Goal: Task Accomplishment & Management: Manage account settings

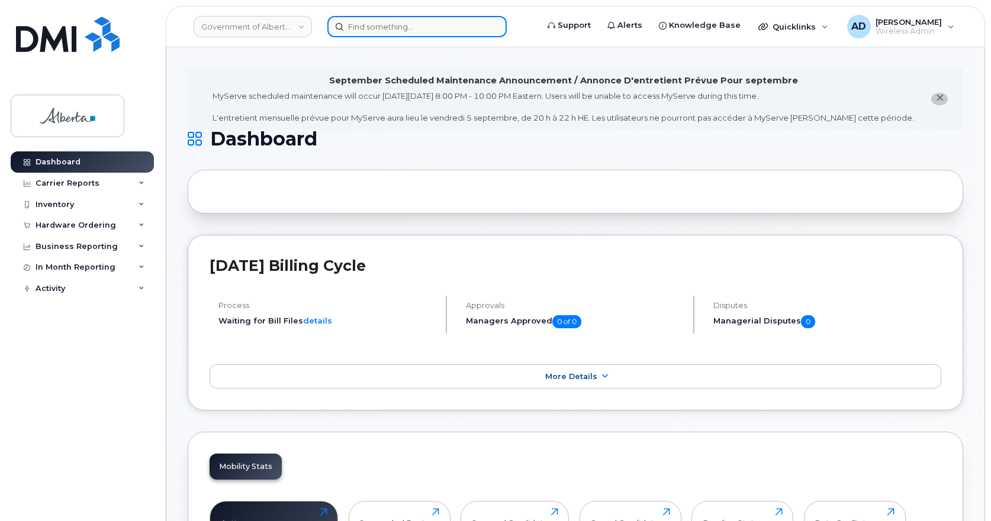
click at [358, 24] on input at bounding box center [416, 26] width 179 height 21
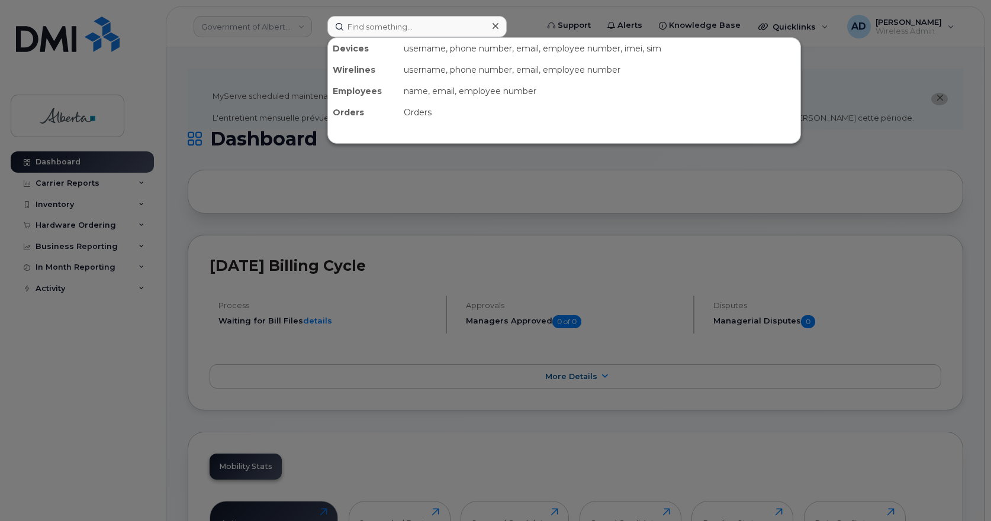
click at [575, 188] on div at bounding box center [495, 260] width 991 height 521
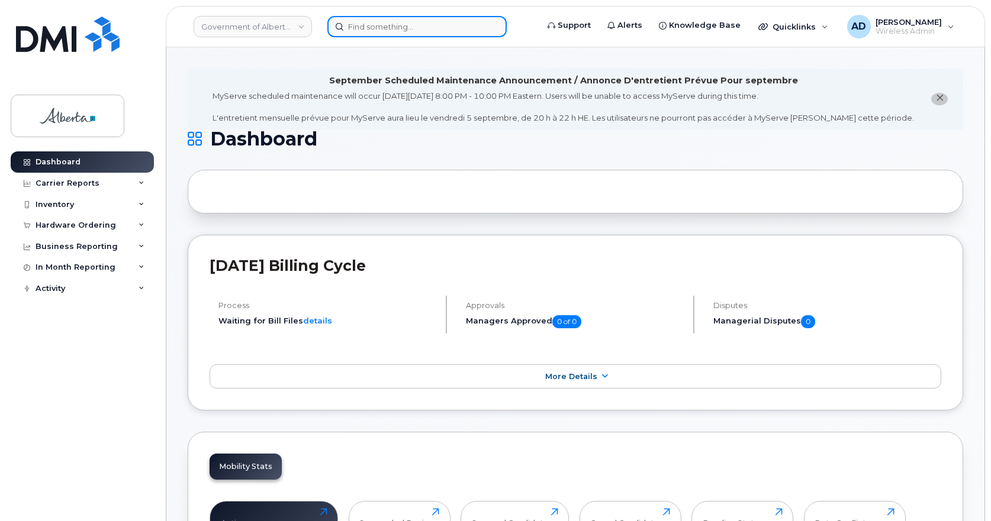
click at [367, 25] on input at bounding box center [416, 26] width 179 height 21
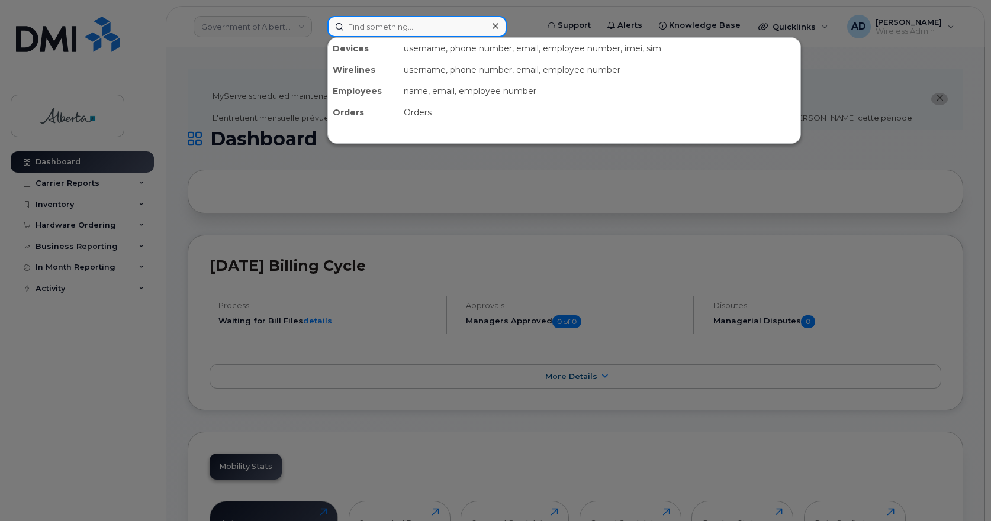
paste input "5876430450"
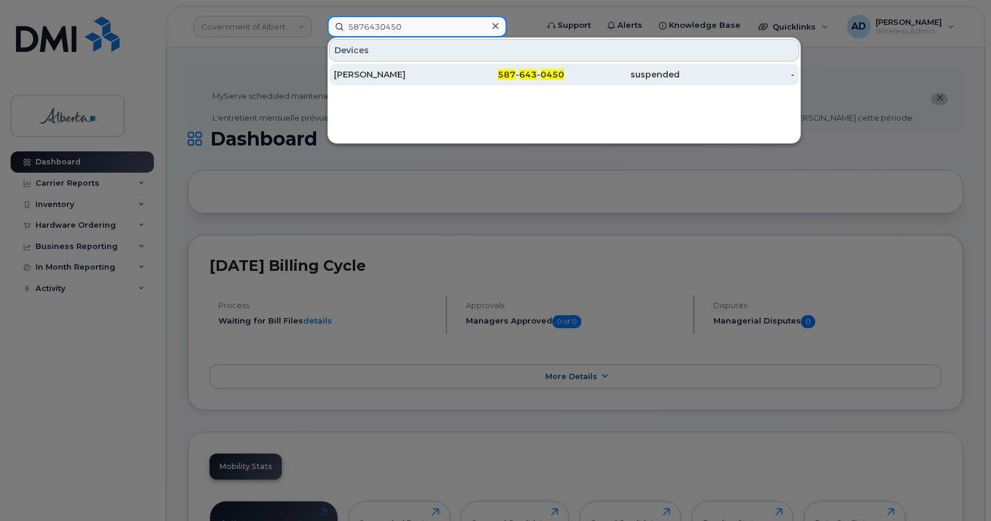
type input "5876430450"
click at [372, 74] on div "[PERSON_NAME]" at bounding box center [391, 75] width 115 height 12
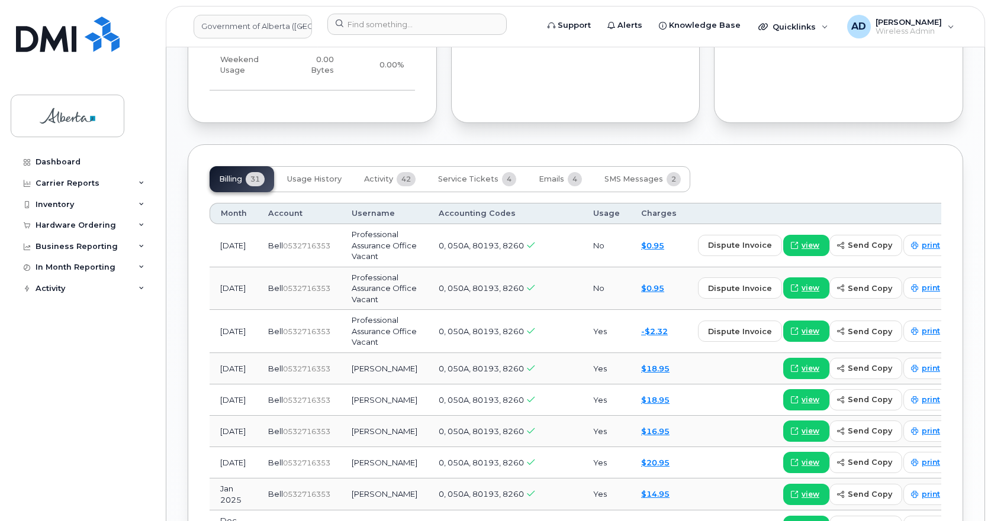
scroll to position [1125, 0]
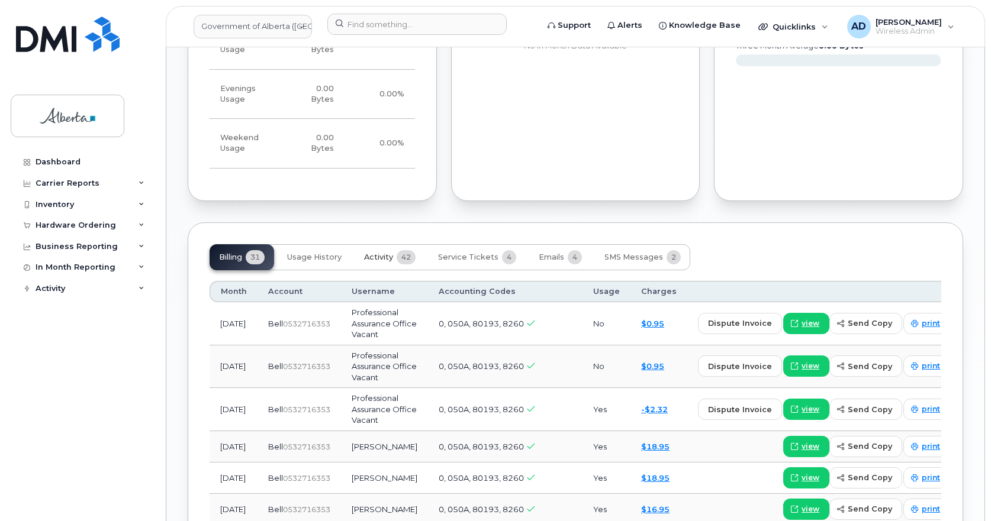
click at [393, 253] on span "Activity" at bounding box center [378, 257] width 29 height 9
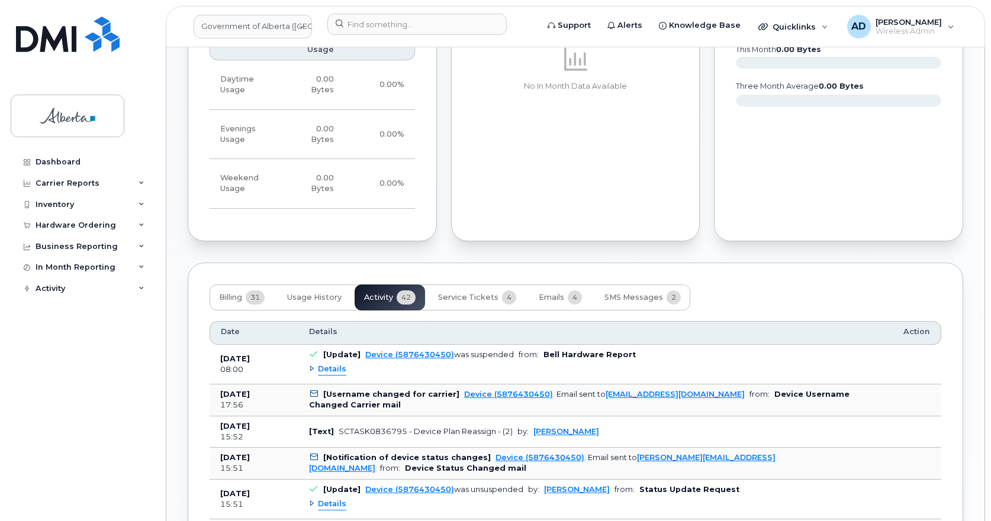
scroll to position [1006, 0]
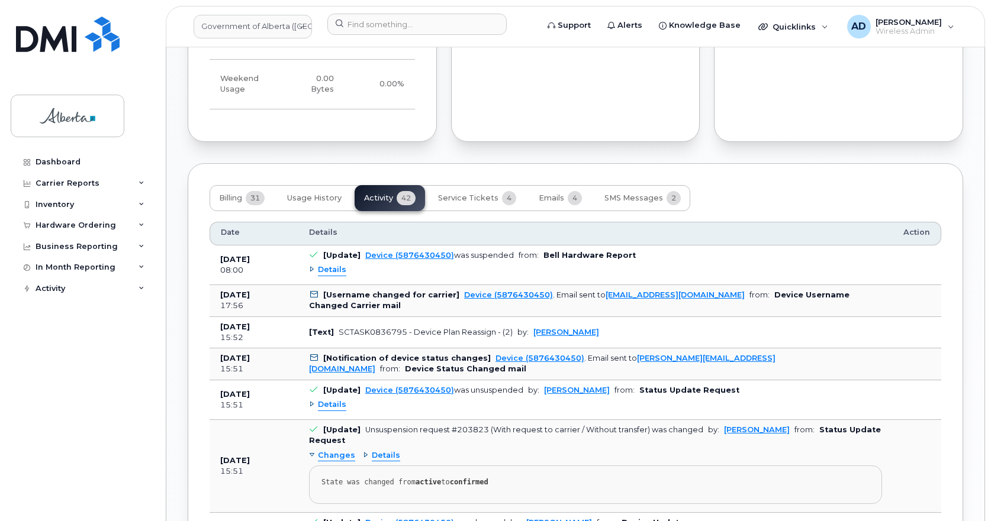
click at [324, 265] on span "Details" at bounding box center [332, 270] width 28 height 11
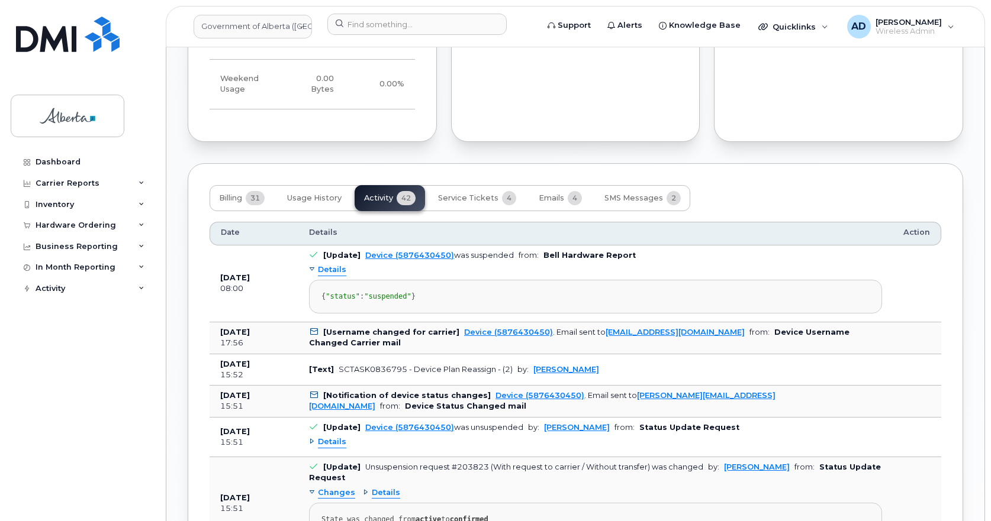
click at [324, 265] on span "Details" at bounding box center [332, 270] width 28 height 11
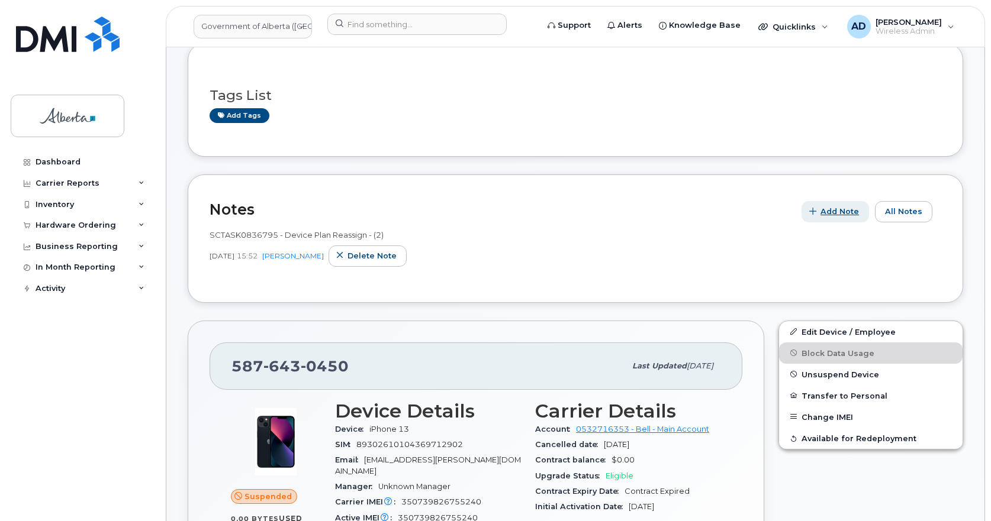
scroll to position [237, 0]
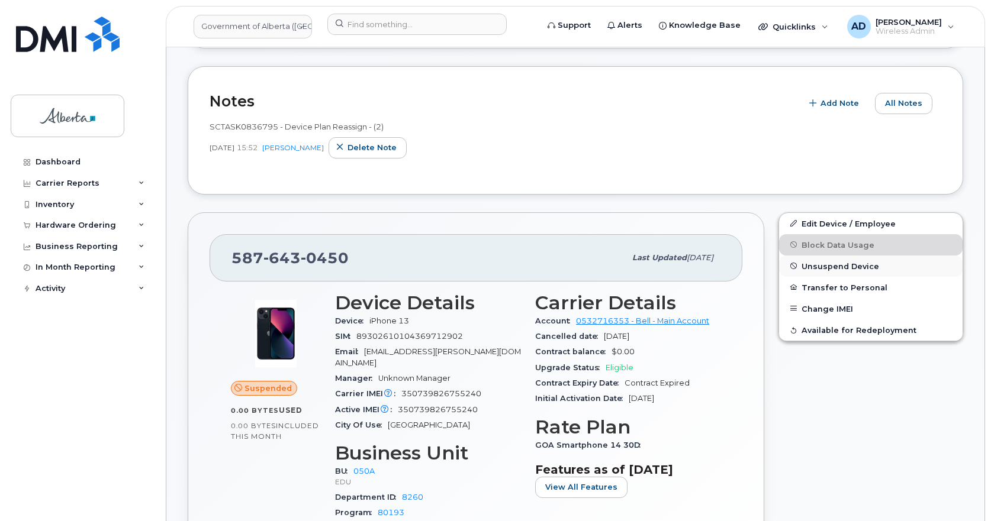
click at [851, 265] on span "Unsuspend Device" at bounding box center [840, 266] width 78 height 9
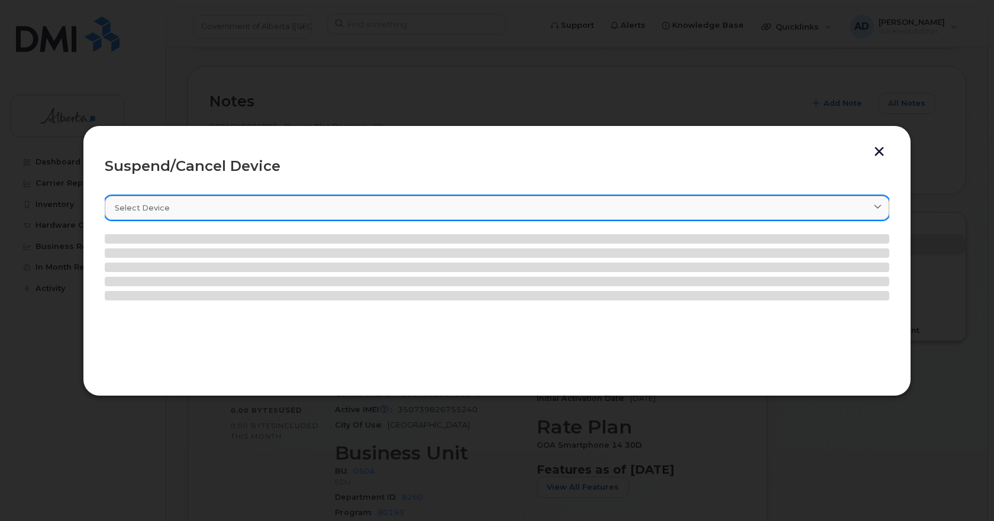
click at [142, 206] on span "Select device" at bounding box center [142, 207] width 55 height 11
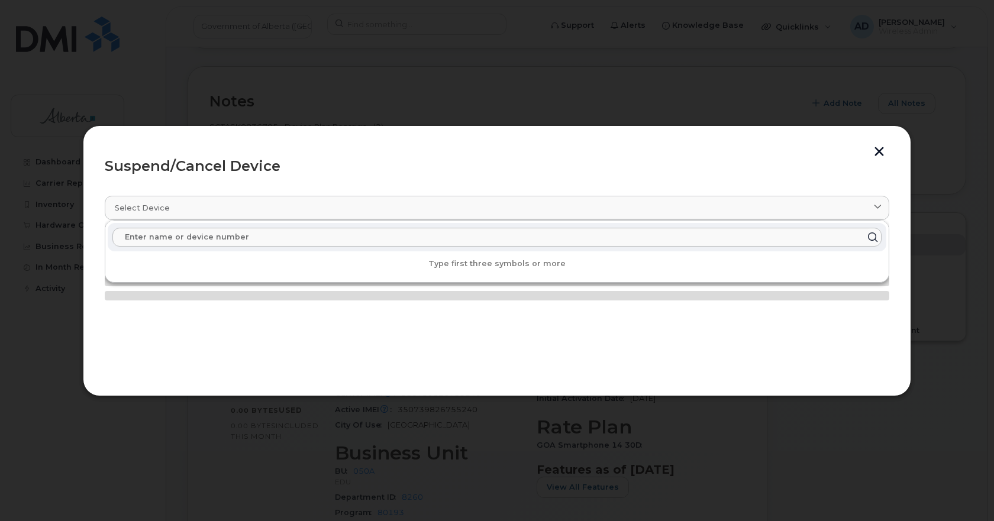
click at [337, 345] on section "Select device Type first three symbols or more" at bounding box center [497, 279] width 785 height 189
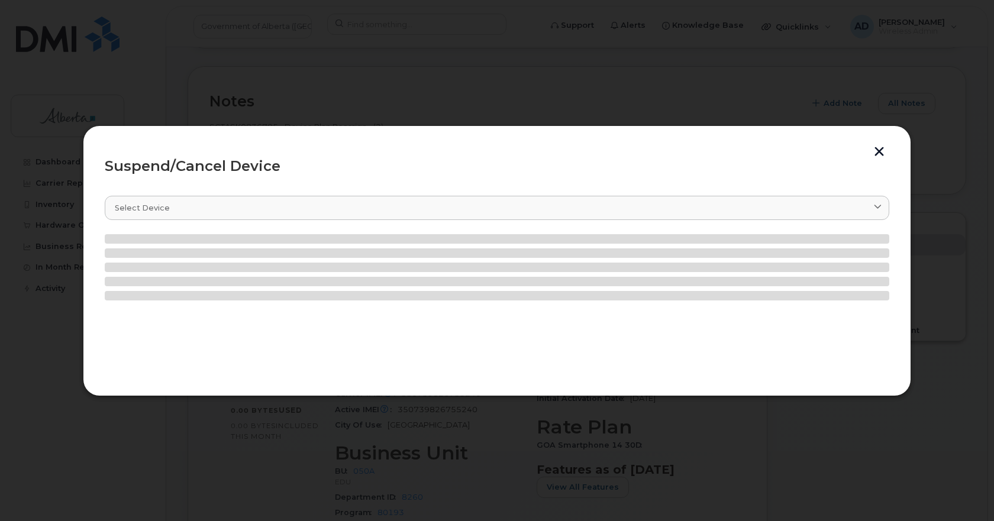
click at [872, 145] on div "Suspend/Cancel Device Select device Type first three symbols or more" at bounding box center [497, 260] width 829 height 271
click at [878, 150] on button "button" at bounding box center [880, 153] width 18 height 12
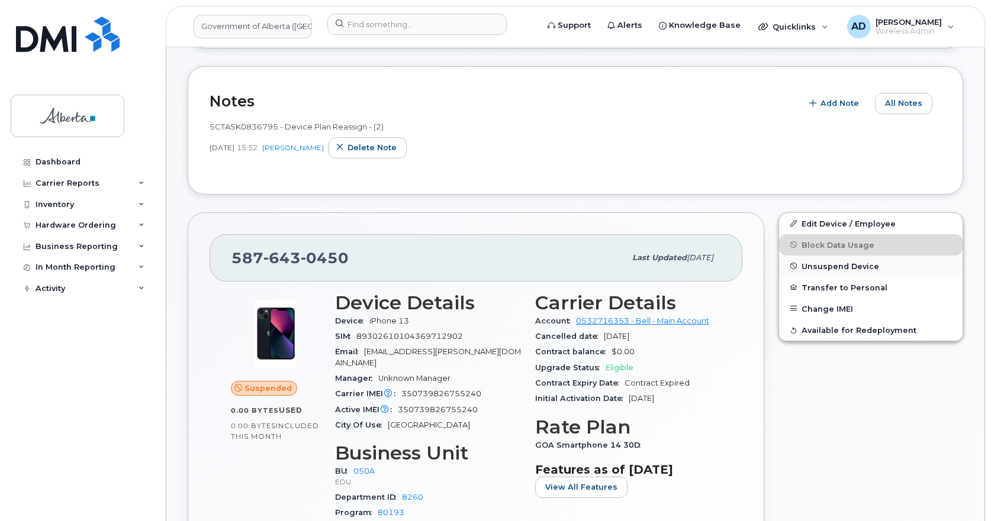
click at [839, 263] on span "Unsuspend Device" at bounding box center [840, 266] width 78 height 9
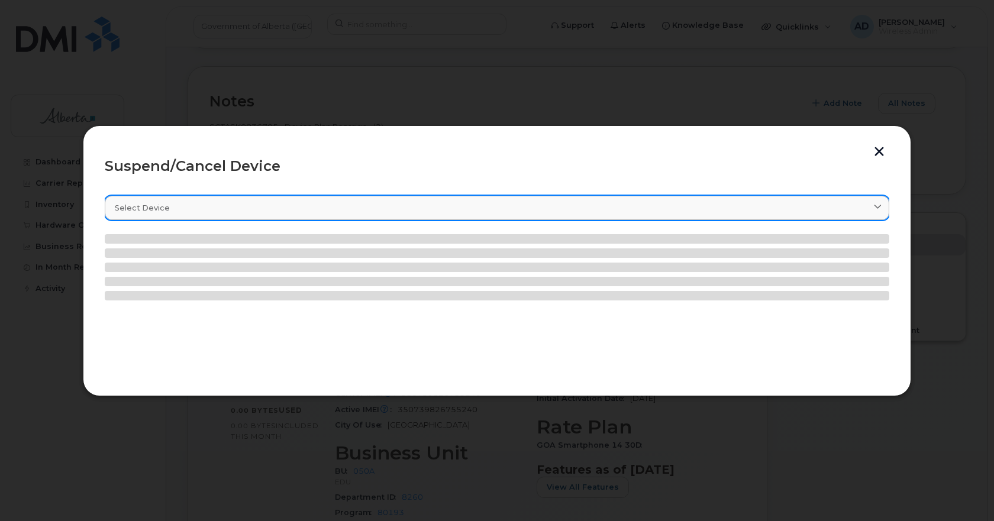
click at [214, 200] on link "Select device" at bounding box center [497, 208] width 785 height 24
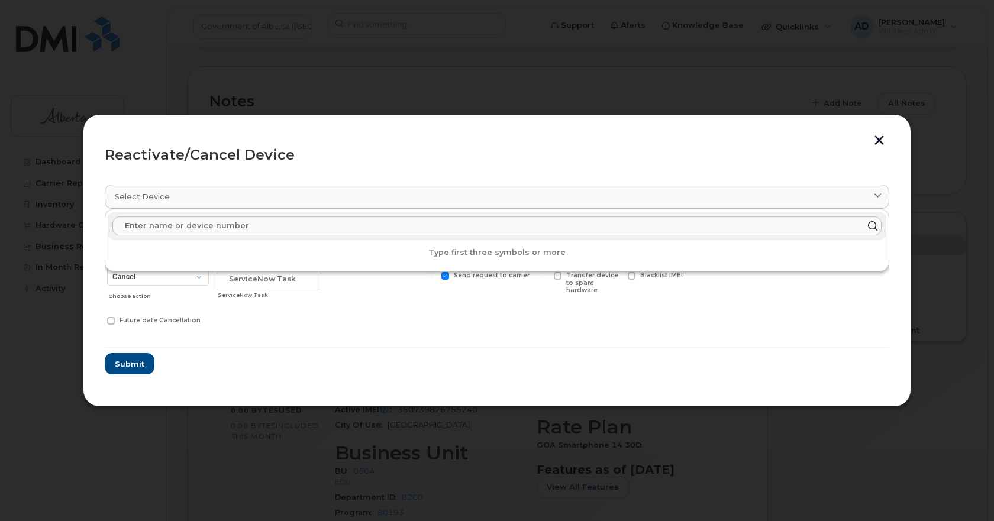
click at [451, 354] on form "Meriam Montemayor 5876430450 Delete Cancel Suspend - Extend Suspension Reactiva…" at bounding box center [497, 299] width 785 height 152
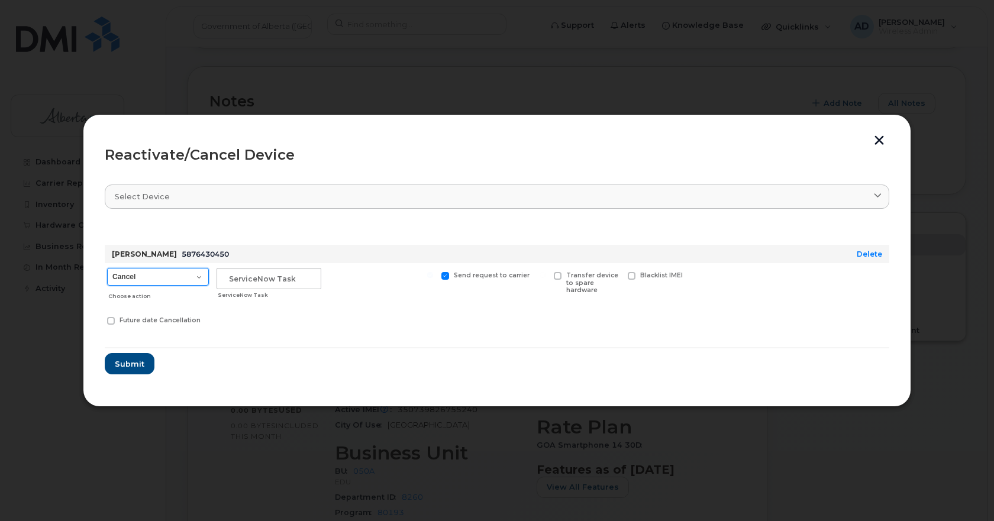
click at [207, 279] on select "Cancel Suspend - Extend Suspension Reactivate" at bounding box center [158, 277] width 102 height 18
select select "[object Object]"
click at [107, 268] on select "Cancel Suspend - Extend Suspension Reactivate" at bounding box center [158, 277] width 102 height 18
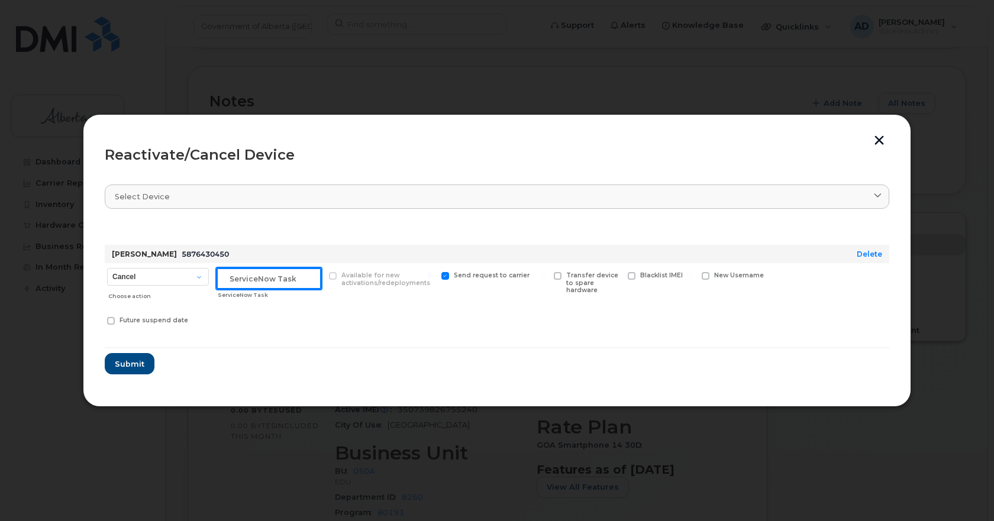
click at [276, 275] on input "text" at bounding box center [269, 278] width 105 height 21
paste input "INC1133619"
type input "INC1133619"
click at [423, 353] on form "Meriam Montemayor 5876430450 Delete Cancel Suspend - Extend Suspension Reactiva…" at bounding box center [497, 299] width 785 height 152
click at [127, 359] on span "Submit" at bounding box center [129, 364] width 30 height 11
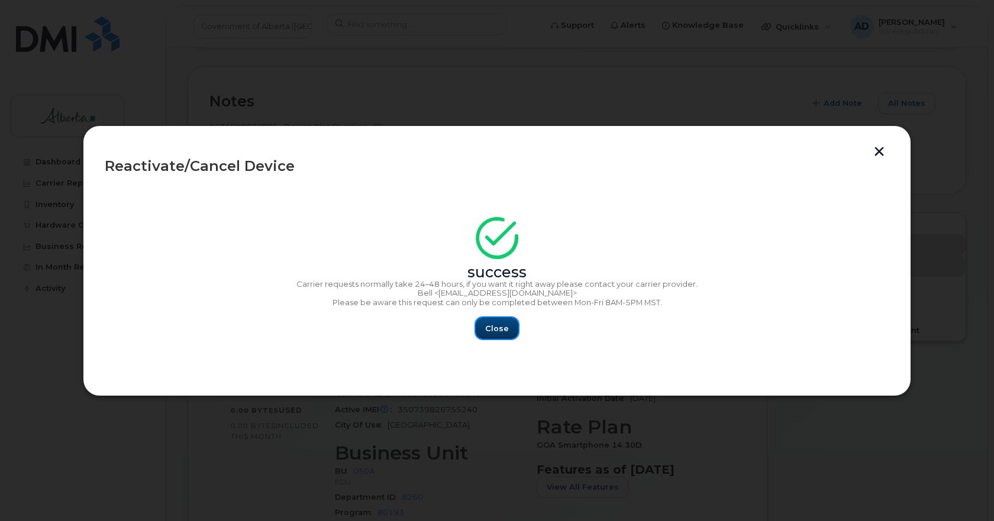
click at [500, 334] on span "Close" at bounding box center [497, 328] width 24 height 11
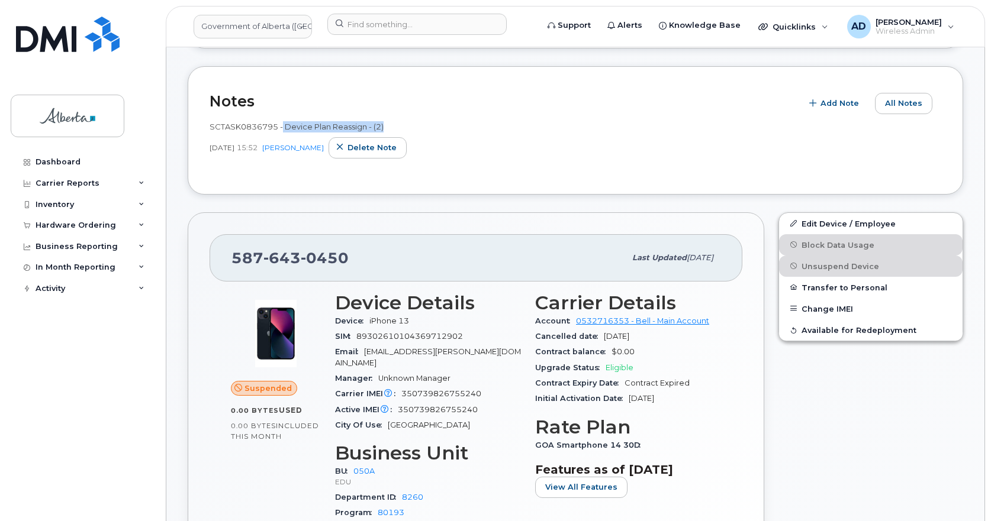
drag, startPoint x: 282, startPoint y: 123, endPoint x: 401, endPoint y: 118, distance: 118.5
click at [401, 118] on div "SCTASK0836795 - Device Plan Reassign - (2) Aug 21, 2025 15:52 Kay Mah Delete no…" at bounding box center [576, 143] width 732 height 59
click at [511, 330] on div "SIM [TECHNICAL_ID]" at bounding box center [428, 336] width 186 height 15
drag, startPoint x: 482, startPoint y: 338, endPoint x: 353, endPoint y: 342, distance: 128.5
click at [353, 342] on div "SIM [TECHNICAL_ID]" at bounding box center [428, 336] width 186 height 15
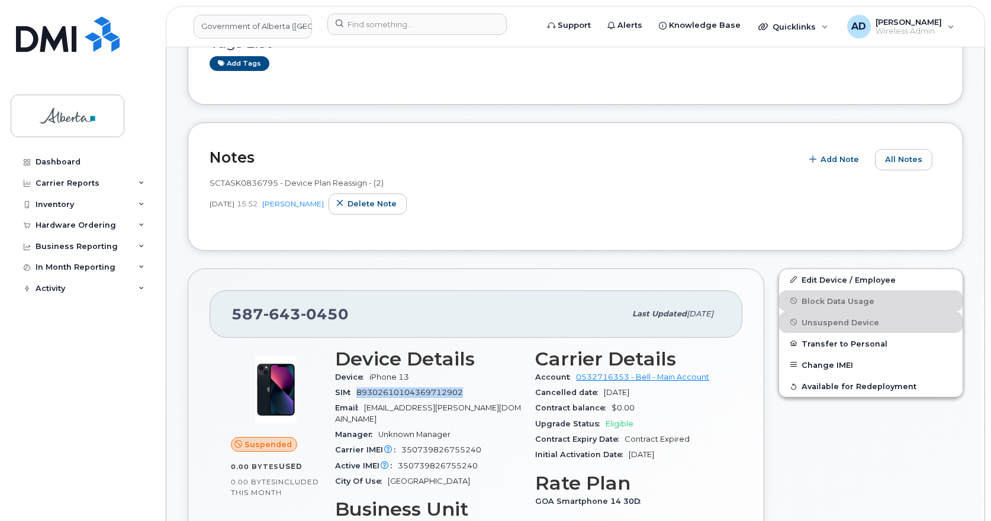
scroll to position [178, 0]
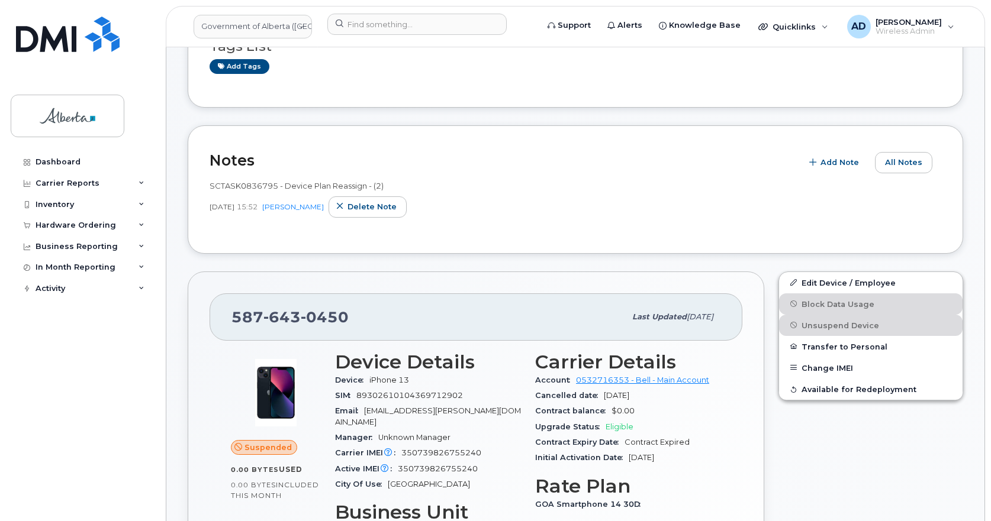
click at [301, 316] on span "0450" at bounding box center [325, 317] width 48 height 18
copy span "587 643 0450"
drag, startPoint x: 440, startPoint y: 398, endPoint x: 473, endPoint y: 397, distance: 32.6
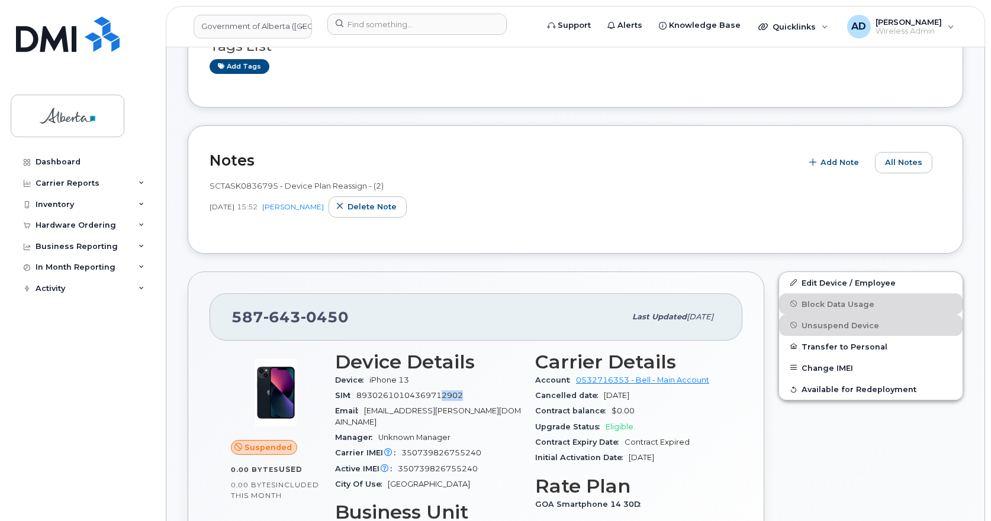
click at [471, 397] on div "SIM [TECHNICAL_ID]" at bounding box center [428, 395] width 186 height 15
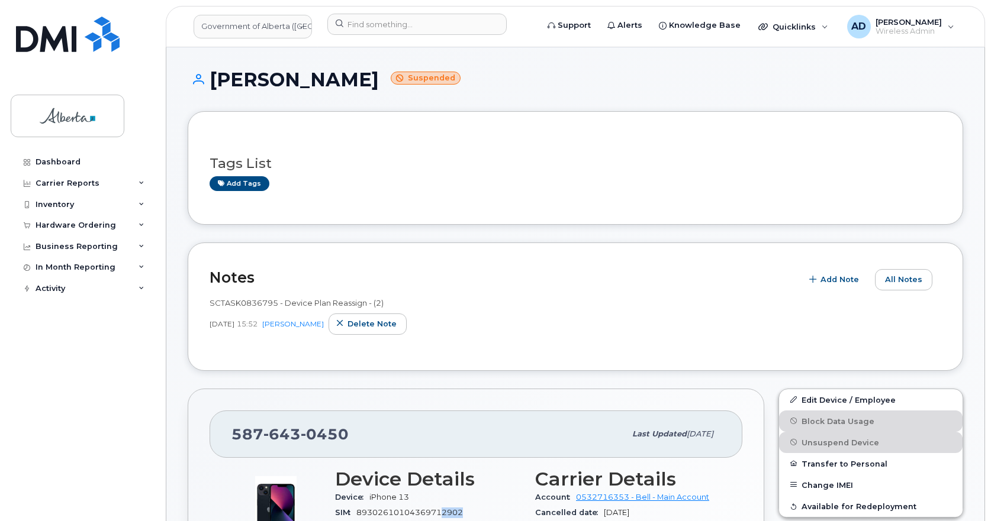
scroll to position [59, 0]
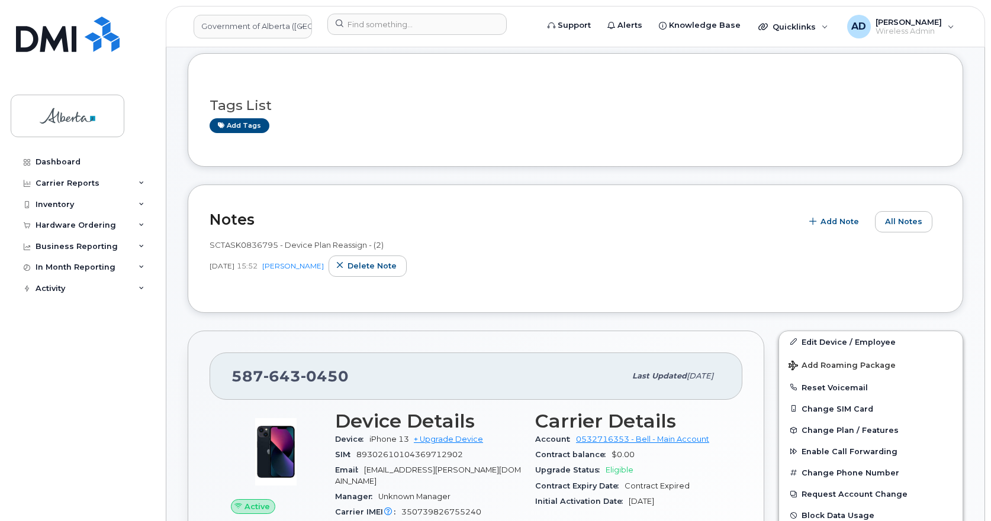
scroll to position [296, 0]
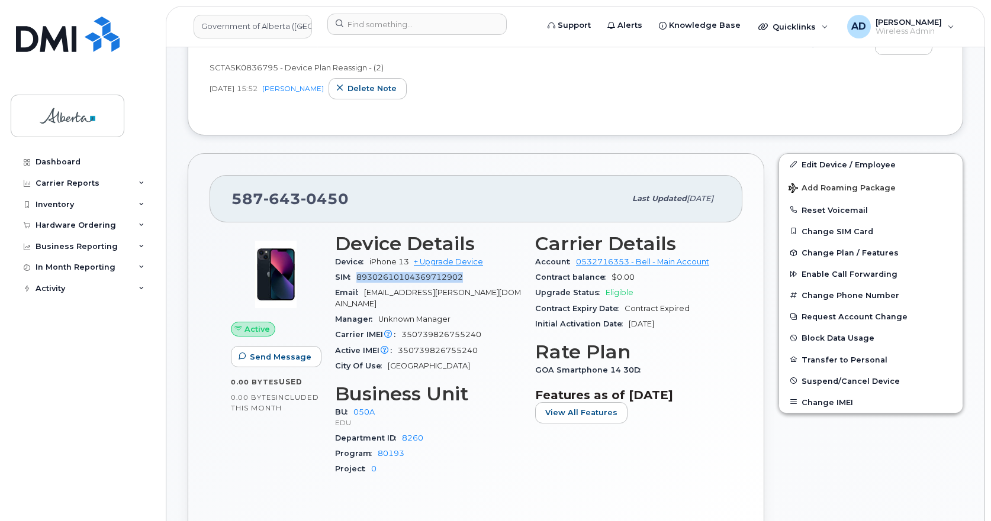
drag, startPoint x: 360, startPoint y: 280, endPoint x: 471, endPoint y: 275, distance: 110.2
click at [471, 275] on div "SIM [TECHNICAL_ID]" at bounding box center [428, 277] width 186 height 15
click at [471, 277] on div "SIM [TECHNICAL_ID]" at bounding box center [428, 277] width 186 height 15
click at [444, 286] on div "Email [EMAIL_ADDRESS][PERSON_NAME][DOMAIN_NAME]" at bounding box center [428, 298] width 186 height 27
drag, startPoint x: 359, startPoint y: 274, endPoint x: 381, endPoint y: 275, distance: 22.5
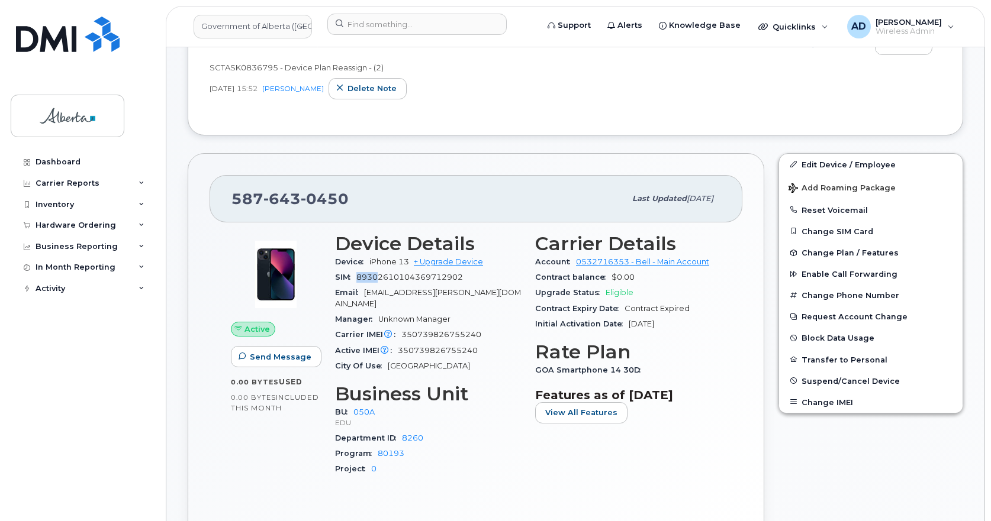
click at [381, 275] on span "89302610104369712902" at bounding box center [409, 277] width 107 height 9
drag, startPoint x: 438, startPoint y: 275, endPoint x: 471, endPoint y: 281, distance: 33.1
click at [471, 281] on div "SIM [TECHNICAL_ID]" at bounding box center [428, 277] width 186 height 15
click at [475, 282] on div "SIM [TECHNICAL_ID]" at bounding box center [428, 277] width 186 height 15
click at [467, 268] on div "Device iPhone 13 + Upgrade Device" at bounding box center [428, 262] width 186 height 15
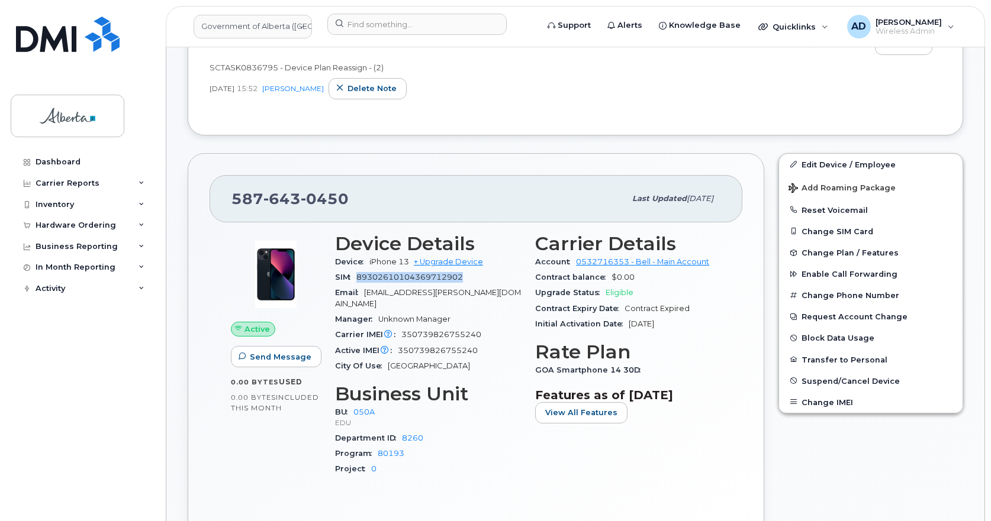
drag, startPoint x: 360, startPoint y: 279, endPoint x: 468, endPoint y: 278, distance: 108.3
click at [468, 278] on div "SIM [TECHNICAL_ID]" at bounding box center [428, 277] width 186 height 15
click at [395, 17] on input at bounding box center [416, 24] width 179 height 21
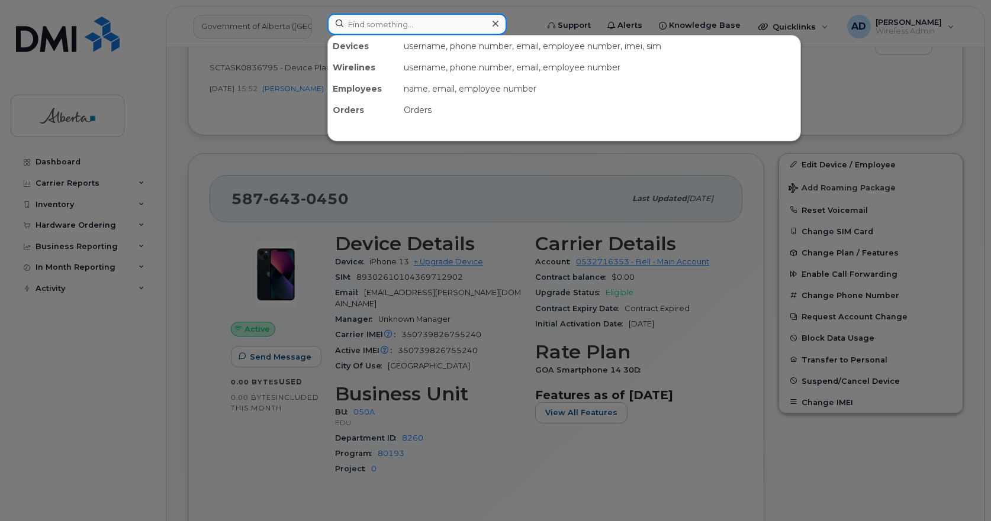
paste input "5873408177"
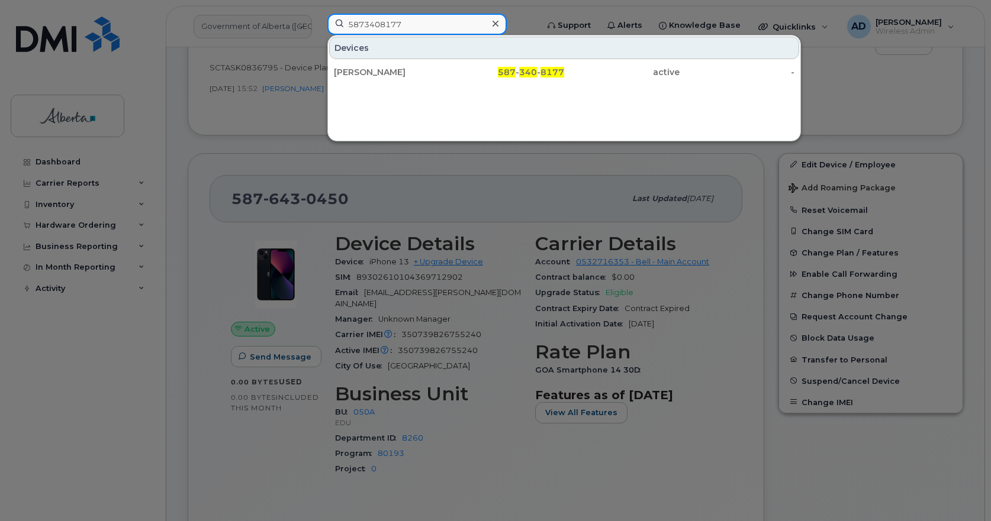
type input "5873408177"
drag, startPoint x: 356, startPoint y: 71, endPoint x: 571, endPoint y: 28, distance: 218.5
click at [356, 71] on div "[PERSON_NAME]" at bounding box center [391, 72] width 115 height 12
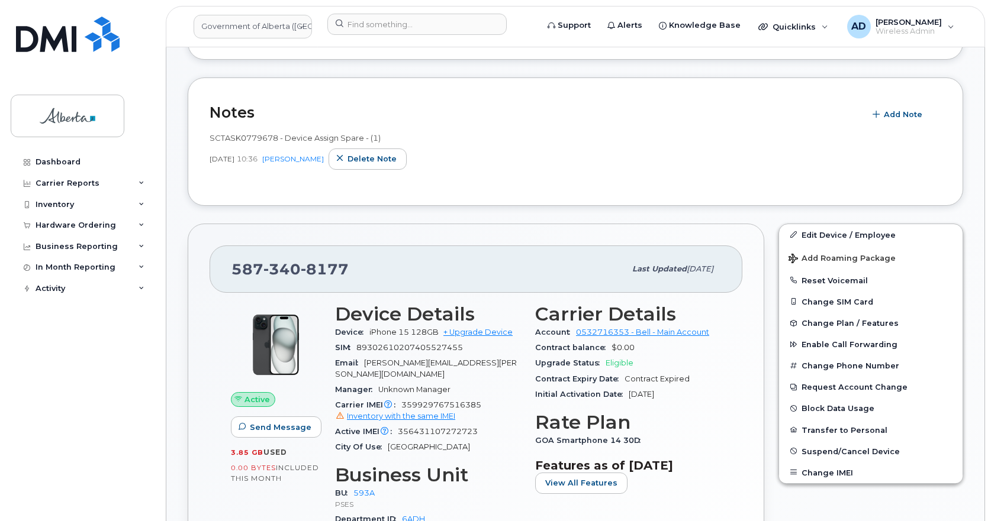
scroll to position [414, 0]
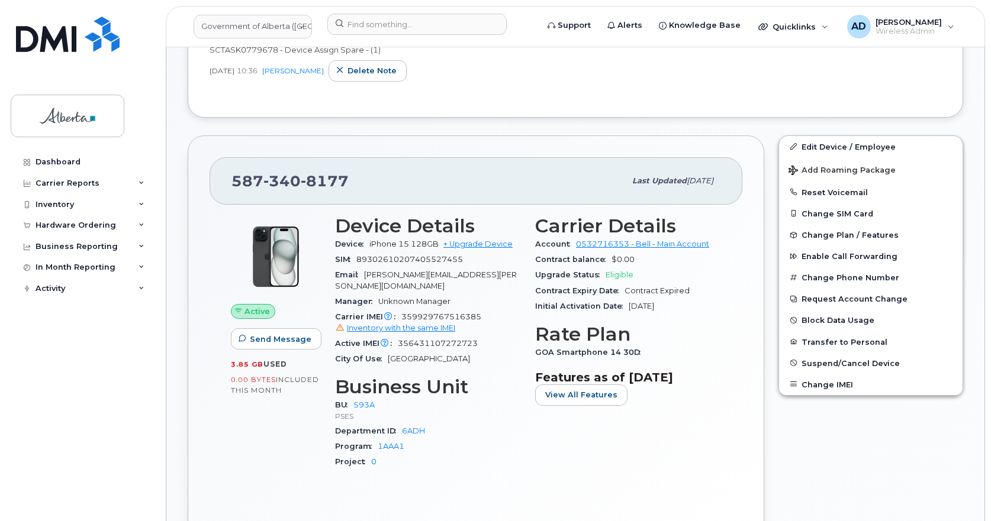
click at [302, 183] on span "8177" at bounding box center [325, 181] width 48 height 18
copy span "587 340 8177"
click at [353, 186] on div "587 340 8177" at bounding box center [428, 181] width 394 height 25
drag, startPoint x: 224, startPoint y: 185, endPoint x: 366, endPoint y: 182, distance: 141.5
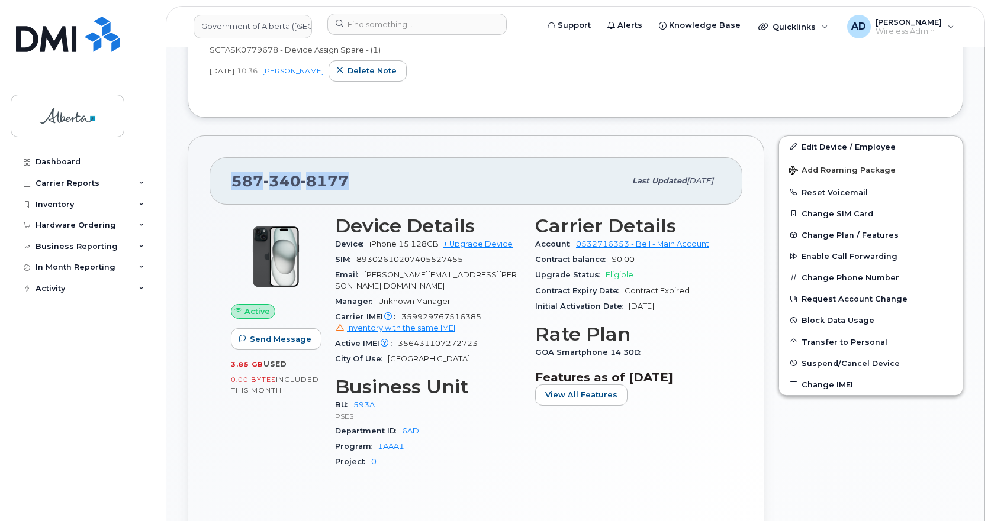
click at [366, 182] on div "587 340 8177 Last updated Jul 25, 2025" at bounding box center [476, 180] width 533 height 47
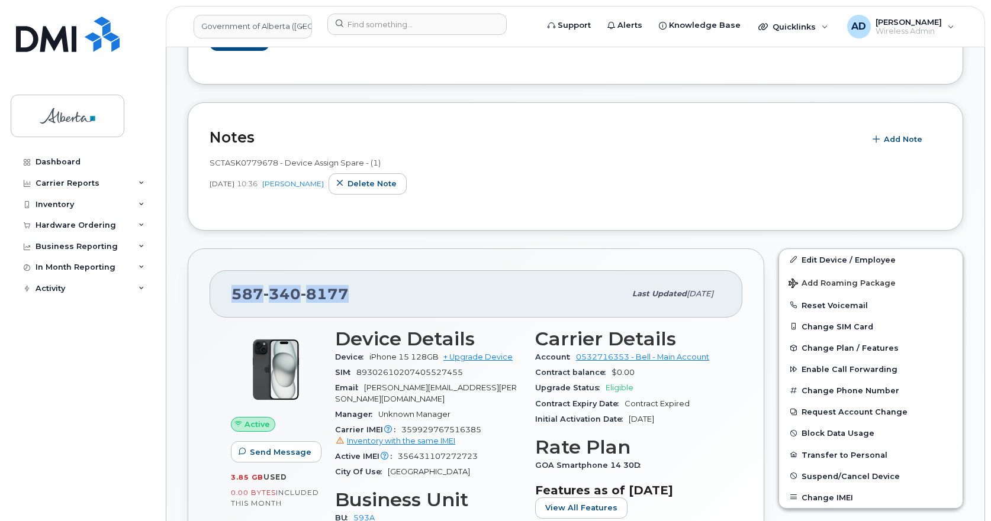
scroll to position [296, 0]
